Goal: Task Accomplishment & Management: Manage account settings

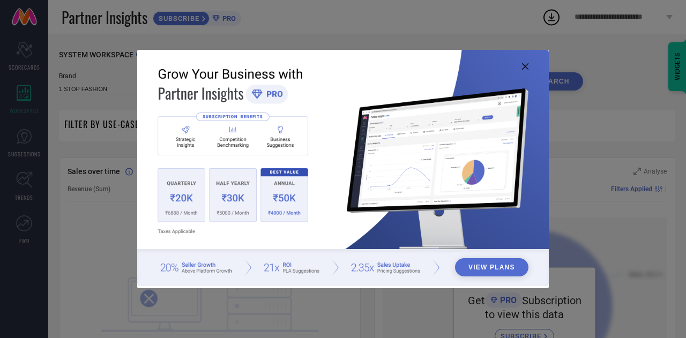
click at [518, 63] on img at bounding box center [343, 168] width 412 height 237
click at [525, 65] on icon at bounding box center [525, 66] width 6 height 6
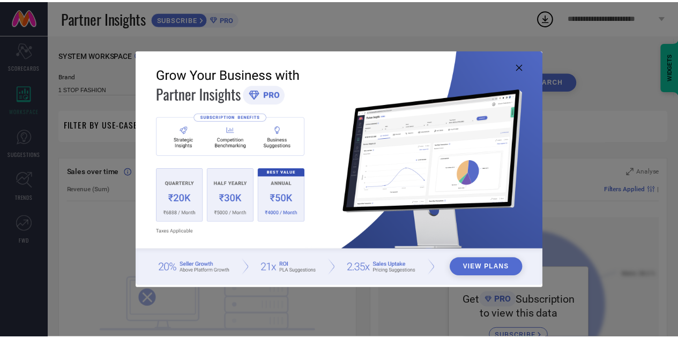
scroll to position [1, 0]
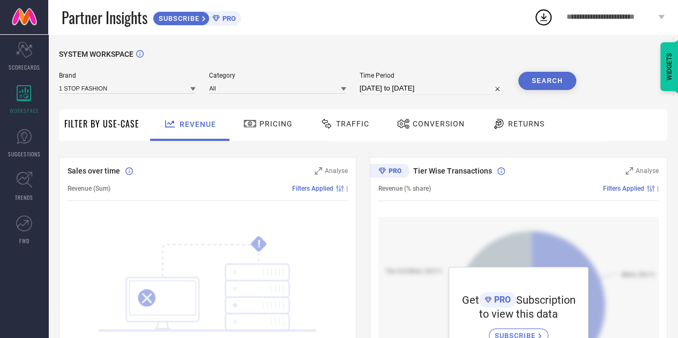
click at [598, 13] on span "**********" at bounding box center [611, 17] width 89 height 9
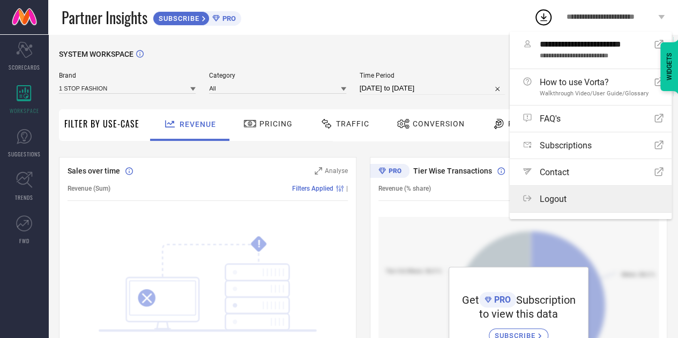
click at [566, 190] on label "Logout" at bounding box center [591, 199] width 162 height 26
click at [0, 0] on button "Logout" at bounding box center [0, 0] width 0 height 0
